Goal: Task Accomplishment & Management: Complete application form

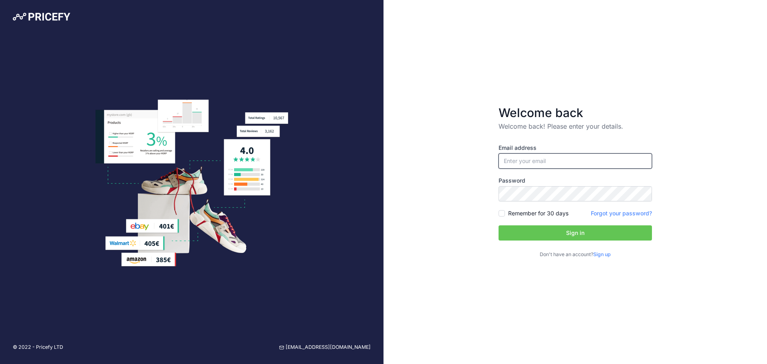
click at [518, 163] on input "email" at bounding box center [574, 160] width 153 height 15
type input "[EMAIL_ADDRESS][DOMAIN_NAME]"
click at [543, 232] on button "Sign in" at bounding box center [574, 232] width 153 height 15
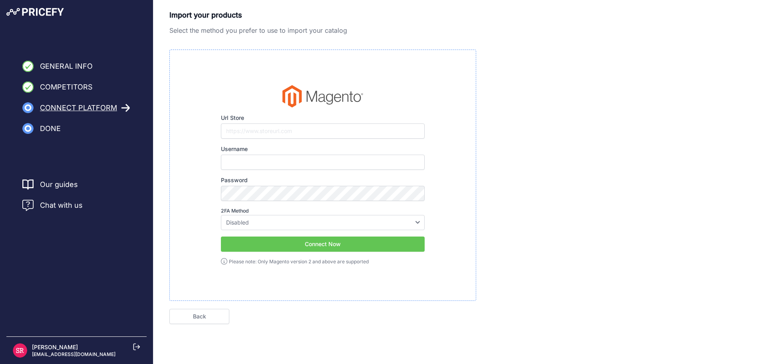
type input "[EMAIL_ADDRESS][DOMAIN_NAME]"
click at [276, 129] on input "Url Store" at bounding box center [323, 130] width 204 height 15
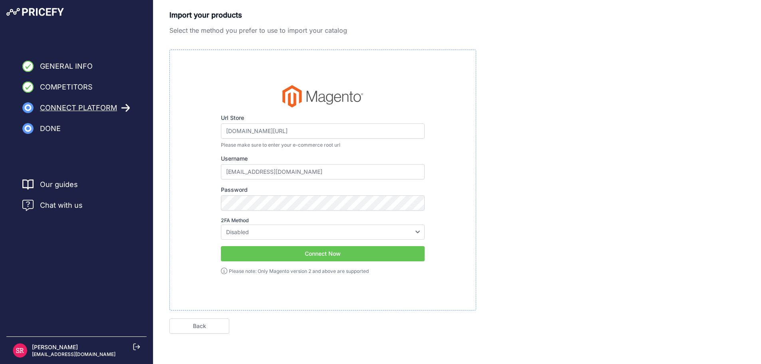
click at [264, 251] on button "Connect Now" at bounding box center [323, 253] width 204 height 15
click at [239, 131] on input "www.ledxpress.com/admin" at bounding box center [323, 130] width 204 height 15
drag, startPoint x: 241, startPoint y: 131, endPoint x: 192, endPoint y: 127, distance: 49.3
click at [192, 127] on div "Url Store www.ledxpress.com/admin Please make sure to enter your e-commerce roo…" at bounding box center [323, 180] width 280 height 190
click at [270, 248] on button "Connect Now" at bounding box center [323, 253] width 204 height 15
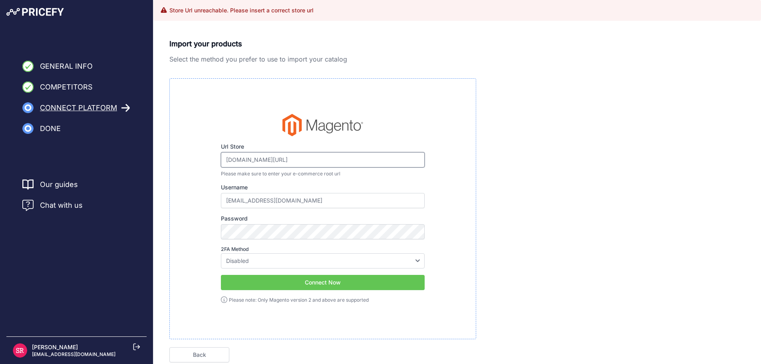
click at [268, 160] on input "ledxpress.com/admin" at bounding box center [323, 159] width 204 height 15
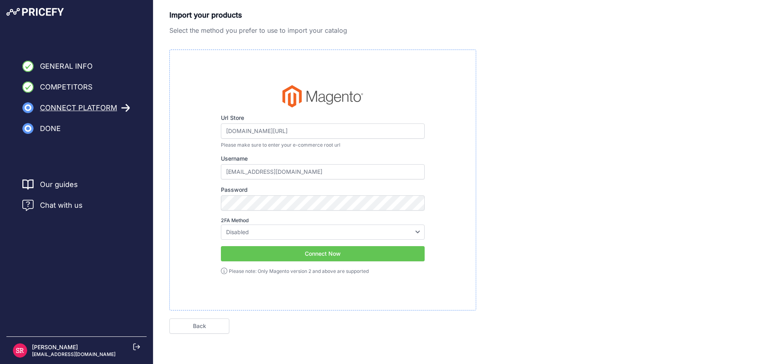
click at [268, 255] on button "Connect Now" at bounding box center [323, 253] width 204 height 15
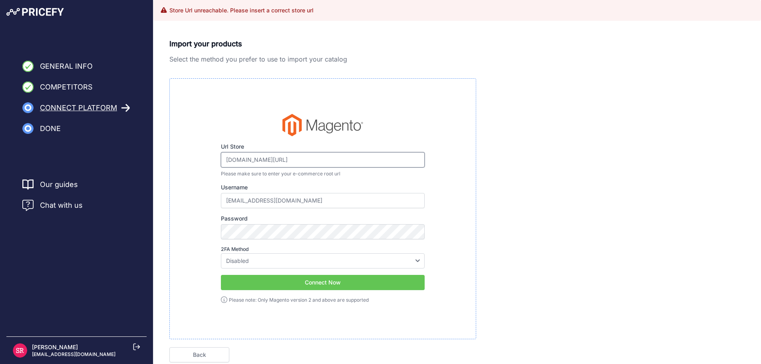
click at [226, 160] on input "ledxpress.com/nl/admin" at bounding box center [323, 159] width 204 height 15
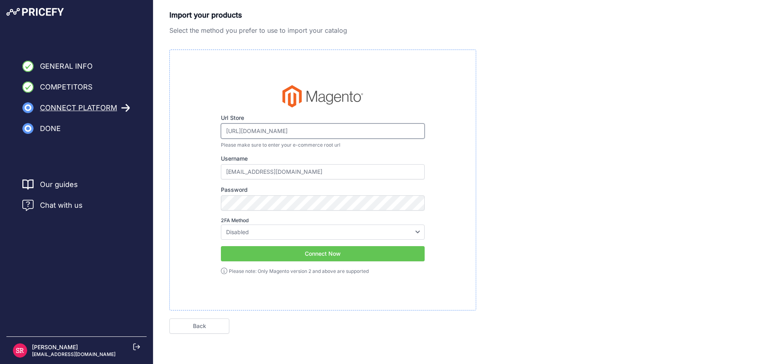
type input "https://ledxpress.com/nl/admin"
click button "Next" at bounding box center [0, 0] width 0 height 0
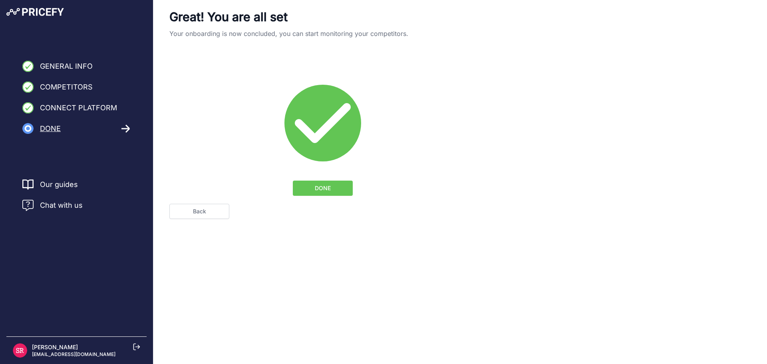
click at [318, 191] on span "DONE" at bounding box center [323, 188] width 16 height 8
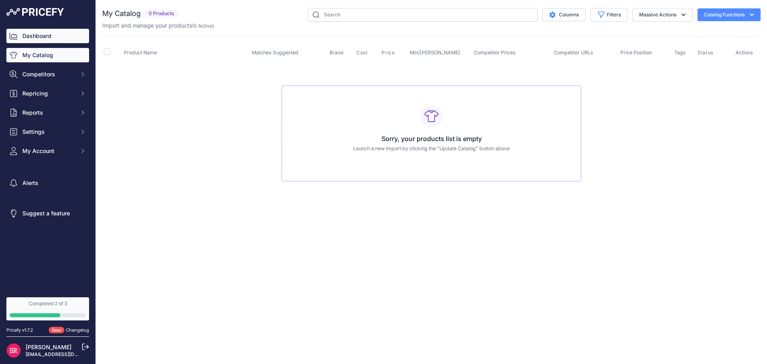
click at [58, 36] on link "Dashboard" at bounding box center [47, 36] width 83 height 14
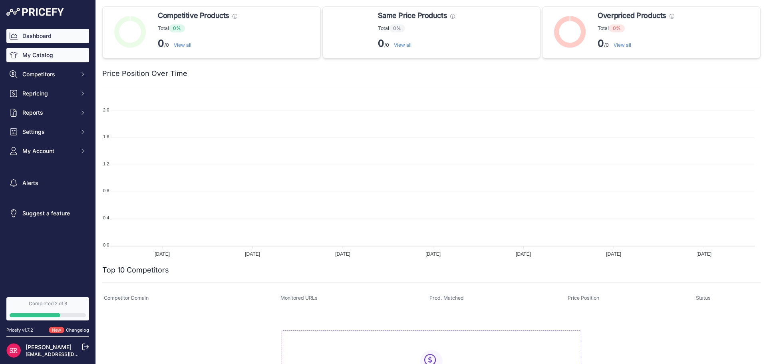
click at [48, 56] on link "My Catalog" at bounding box center [47, 55] width 83 height 14
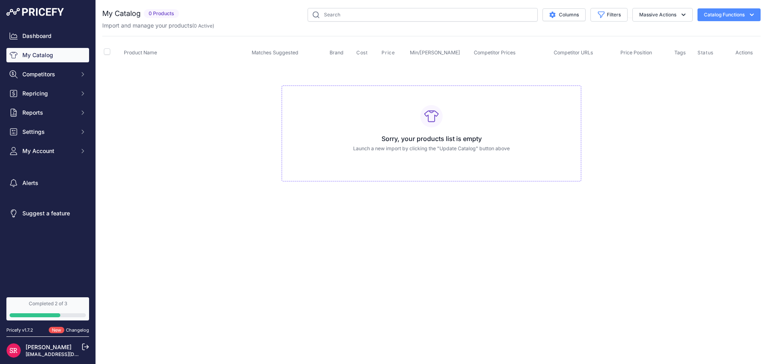
click at [734, 13] on button "Catalog Functions" at bounding box center [728, 14] width 63 height 13
click at [703, 58] on link "Connect Datafeed" at bounding box center [714, 60] width 89 height 14
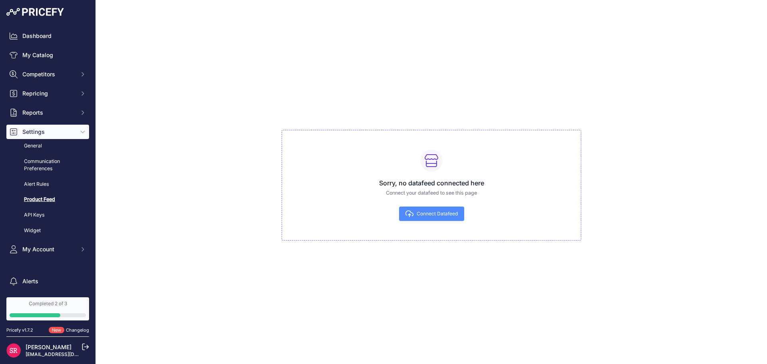
click at [446, 212] on span "Connect Datafeed" at bounding box center [437, 213] width 41 height 6
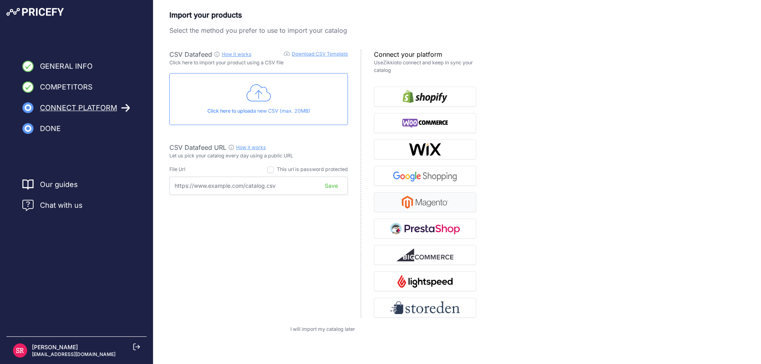
click at [446, 198] on img "button" at bounding box center [425, 202] width 46 height 13
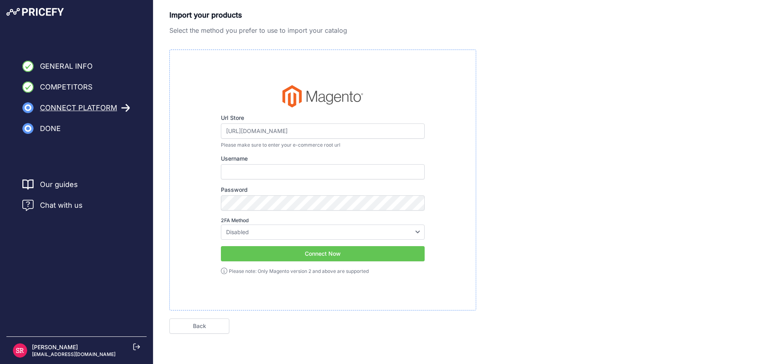
type input "[EMAIL_ADDRESS][DOMAIN_NAME]"
click at [322, 253] on button "Connect Now" at bounding box center [323, 253] width 204 height 15
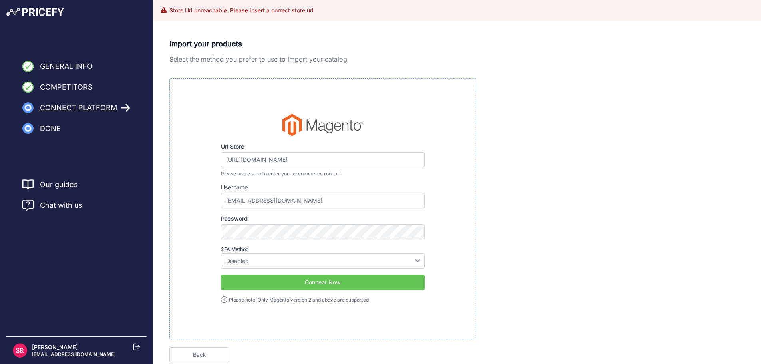
click at [308, 280] on button "Connect Now" at bounding box center [323, 282] width 204 height 15
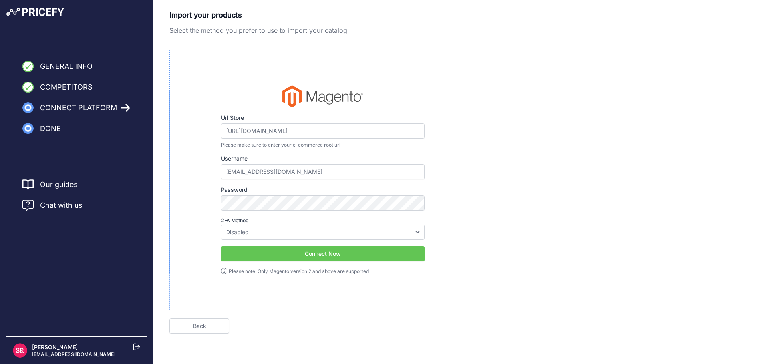
click at [320, 255] on button "Connect Now" at bounding box center [323, 253] width 204 height 15
click at [315, 255] on button "Connect Now" at bounding box center [323, 253] width 204 height 15
click at [318, 258] on button "Connect Now" at bounding box center [323, 253] width 204 height 15
click at [298, 281] on div "Url Store https://ledxpress.com/nl/admin Please make sure to enter your e-comme…" at bounding box center [322, 180] width 307 height 261
click at [304, 256] on button "Connect Now" at bounding box center [323, 253] width 204 height 15
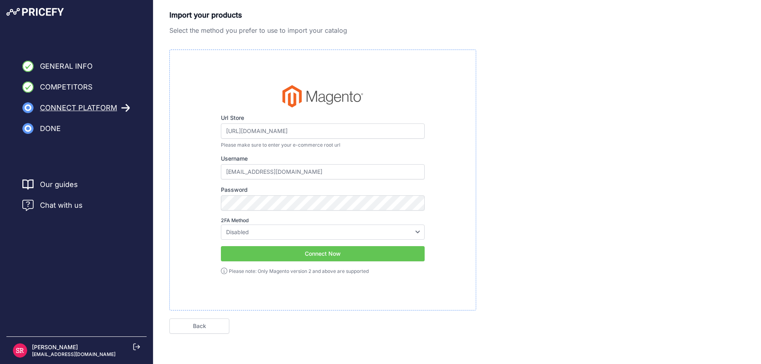
click at [297, 254] on button "Connect Now" at bounding box center [323, 253] width 204 height 15
click at [291, 134] on input "[URL][DOMAIN_NAME]" at bounding box center [323, 130] width 204 height 15
type input "[URL][DOMAIN_NAME]"
click at [310, 255] on button "Connect Now" at bounding box center [323, 253] width 204 height 15
click at [234, 230] on select "Disabled Google Authenticator Duo Security Authy U2F" at bounding box center [323, 231] width 204 height 15
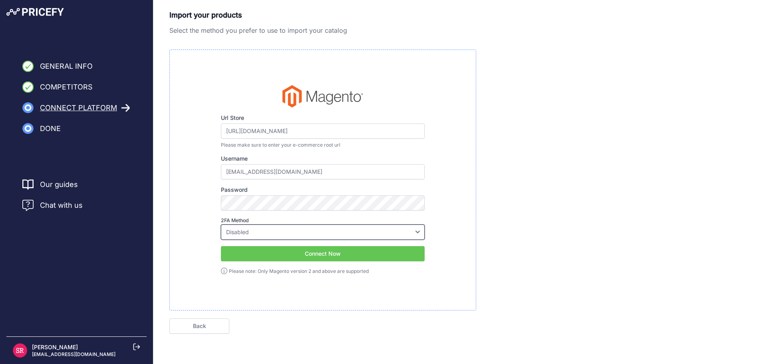
select select "google"
click at [221, 224] on select "Disabled Google Authenticator Duo Security Authy U2F" at bounding box center [323, 231] width 204 height 15
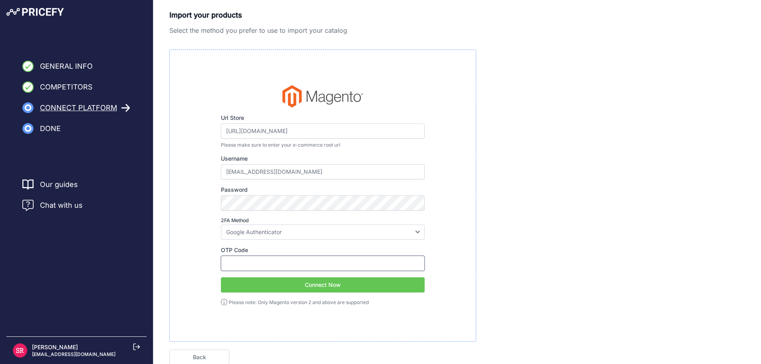
click at [264, 266] on input "OTP Code" at bounding box center [323, 263] width 204 height 15
type input "501752"
click at [258, 285] on button "Connect Now" at bounding box center [323, 284] width 204 height 15
click at [85, 261] on nav "Our guides Chat with us" at bounding box center [76, 256] width 140 height 154
click at [270, 234] on select "Disabled Google Authenticator Duo Security Authy U2F" at bounding box center [323, 231] width 204 height 15
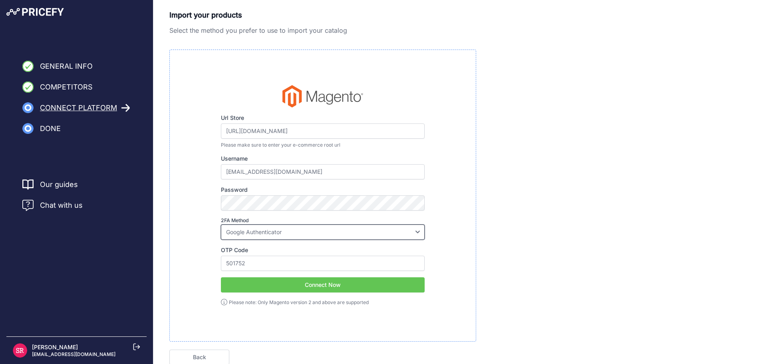
select select
click at [221, 224] on select "Disabled Google Authenticator Duo Security Authy U2F" at bounding box center [323, 231] width 204 height 15
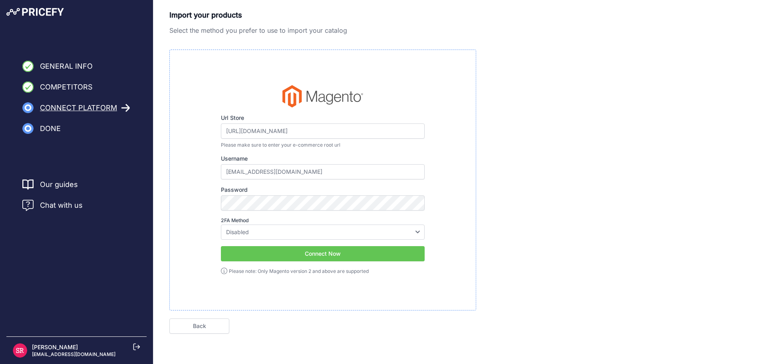
click at [250, 251] on button "Connect Now" at bounding box center [323, 253] width 204 height 15
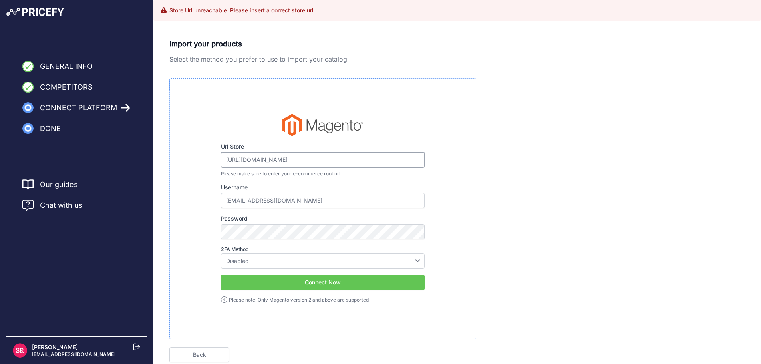
click at [287, 158] on input "[URL][DOMAIN_NAME]" at bounding box center [323, 159] width 204 height 15
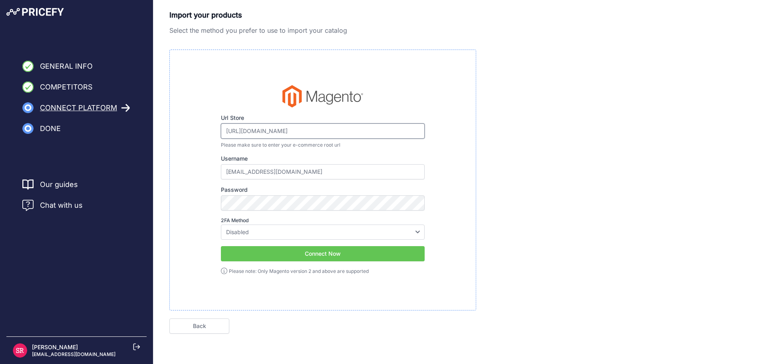
type input "[URL][DOMAIN_NAME]"
click at [302, 256] on button "Connect Now" at bounding box center [323, 253] width 204 height 15
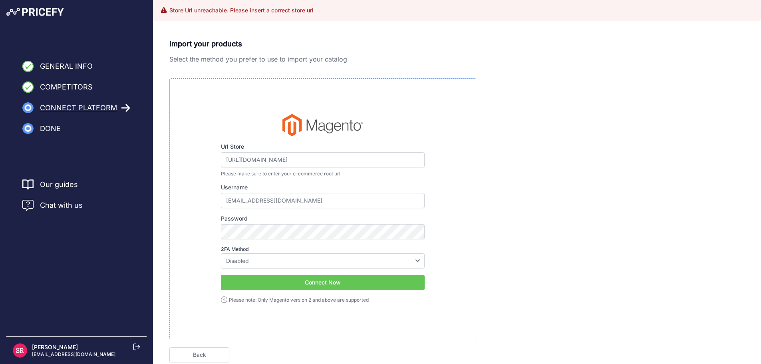
click at [304, 288] on button "Connect Now" at bounding box center [323, 282] width 204 height 15
click at [314, 278] on button "Connect Now" at bounding box center [323, 282] width 204 height 15
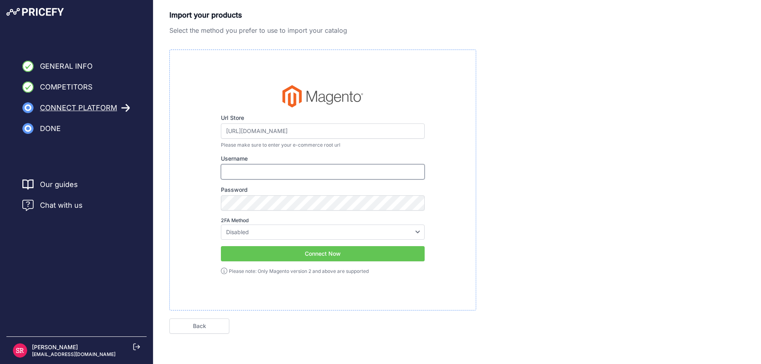
type input "[EMAIL_ADDRESS][DOMAIN_NAME]"
click at [83, 65] on span "General Info" at bounding box center [66, 66] width 53 height 11
click at [72, 91] on span "Competitors" at bounding box center [66, 86] width 53 height 11
click at [269, 251] on button "Connect Now" at bounding box center [323, 253] width 204 height 15
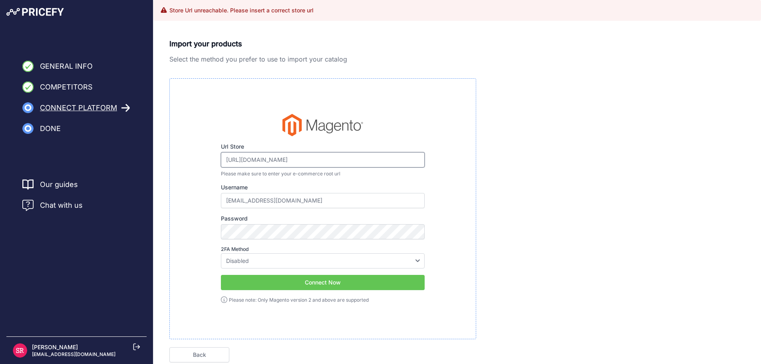
click at [291, 158] on input "[URL][DOMAIN_NAME]" at bounding box center [323, 159] width 204 height 15
type input "[URL][DOMAIN_NAME]"
click at [270, 282] on button "Connect Now" at bounding box center [323, 282] width 204 height 15
